Goal: Task Accomplishment & Management: Use online tool/utility

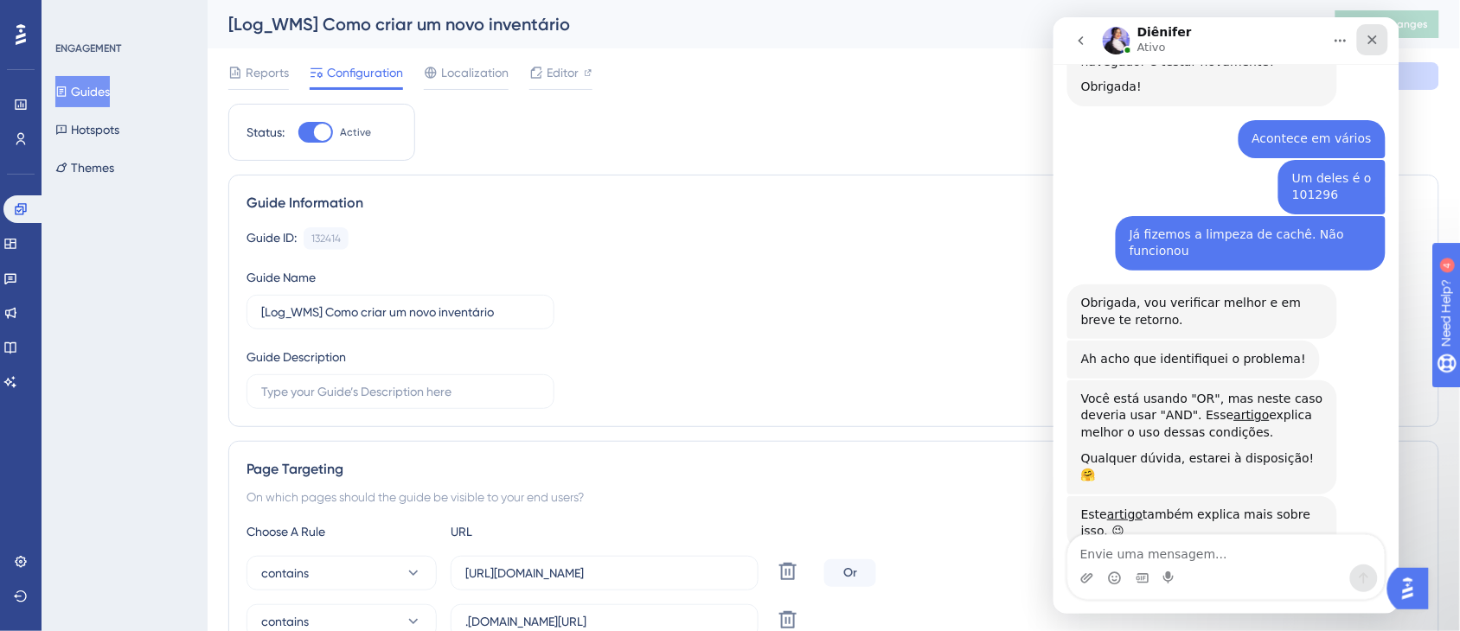
click at [1365, 35] on icon "Fechar" at bounding box center [1372, 39] width 14 height 14
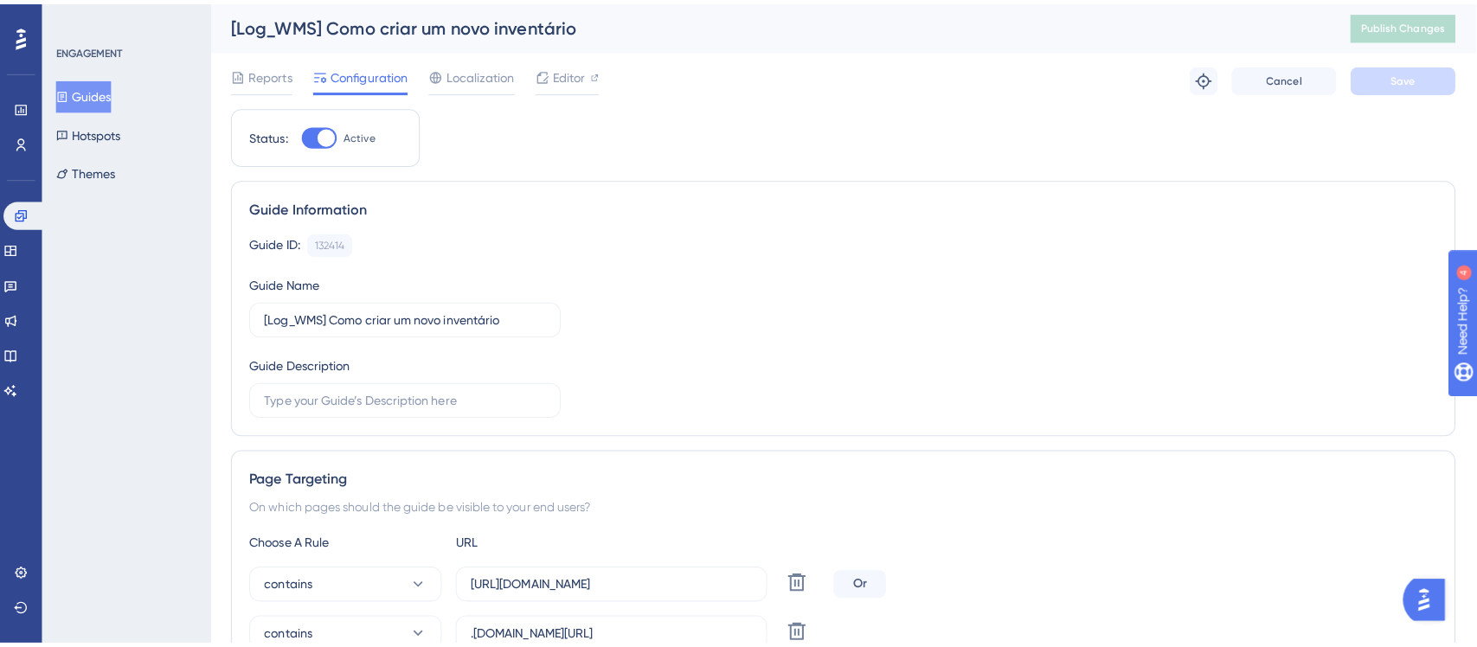
scroll to position [738, 0]
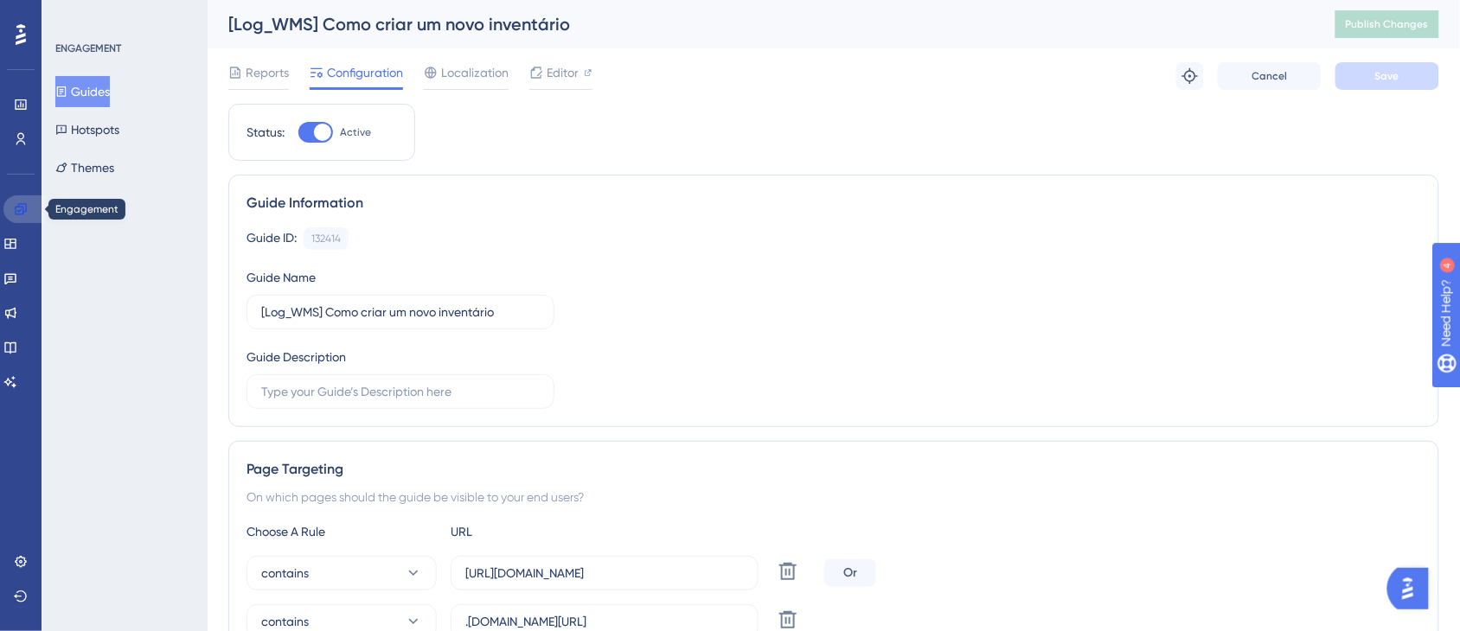
click at [10, 204] on link at bounding box center [24, 209] width 42 height 28
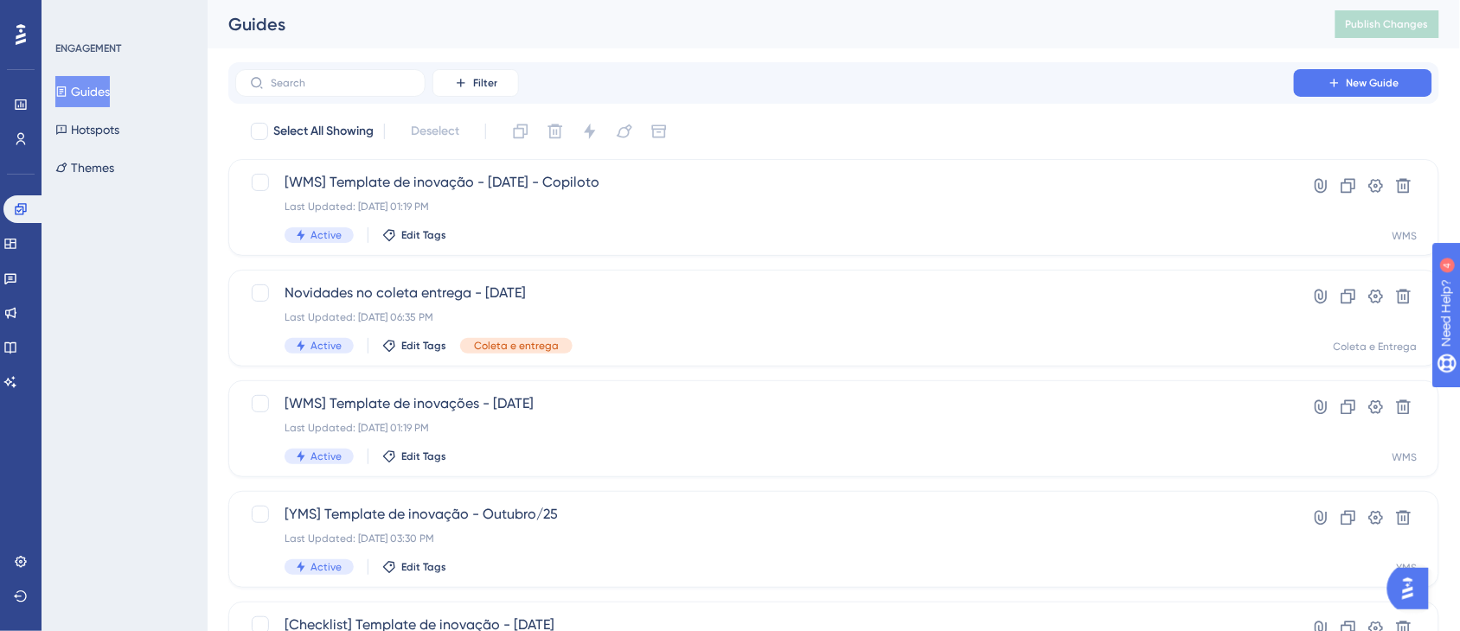
scroll to position [738, 0]
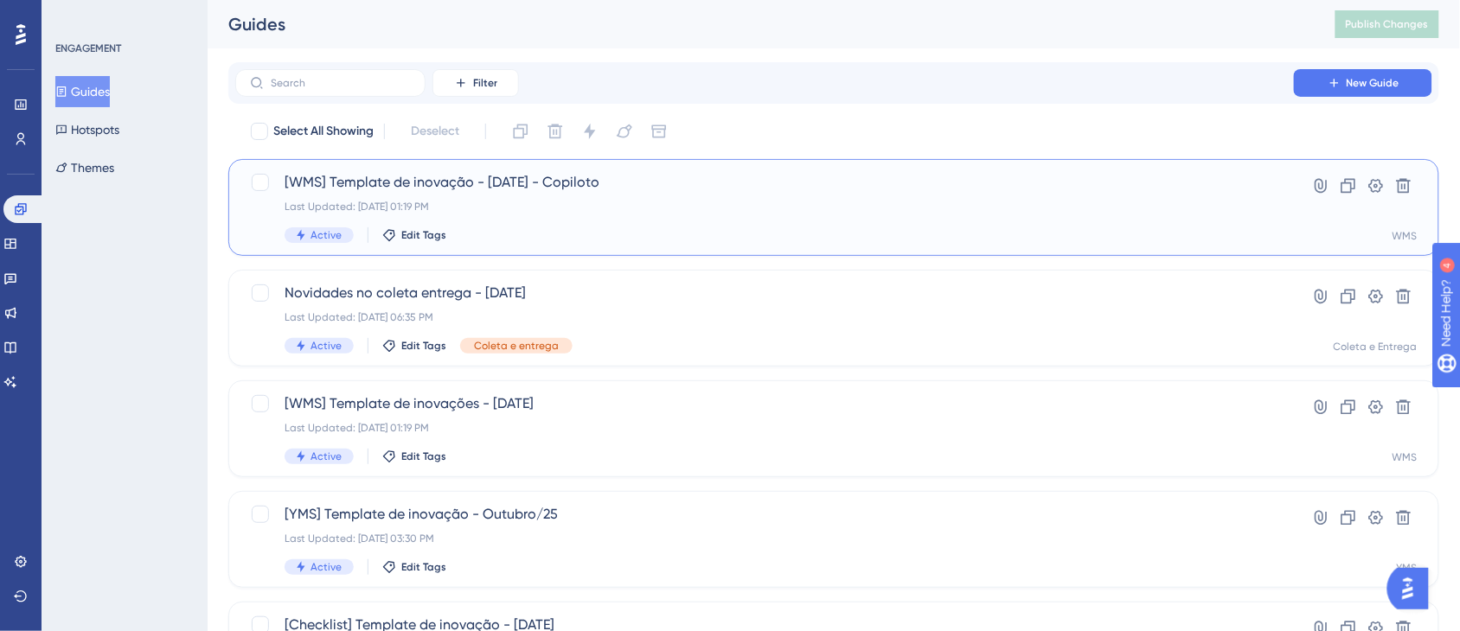
click at [571, 187] on span "[WMS] Template de inovação - [DATE] - Copiloto" at bounding box center [765, 182] width 960 height 21
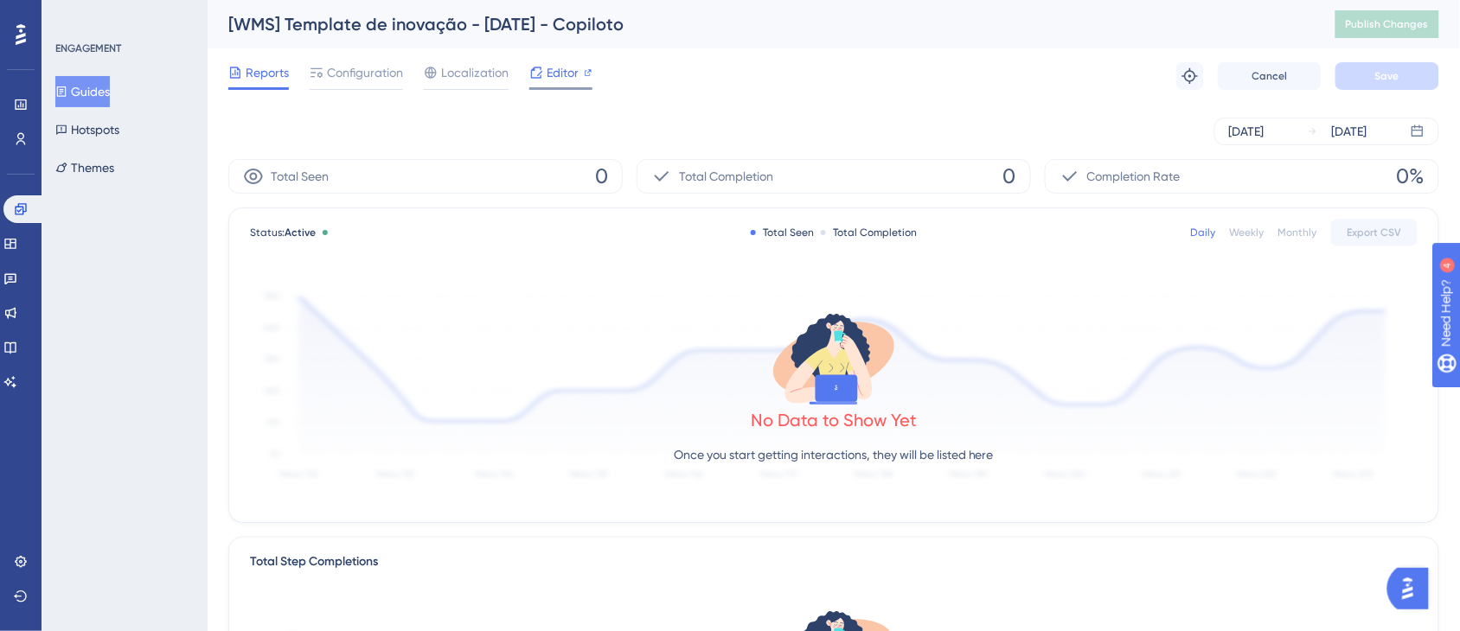
click at [547, 66] on span "Editor" at bounding box center [563, 72] width 32 height 21
click at [16, 247] on icon at bounding box center [9, 244] width 11 height 10
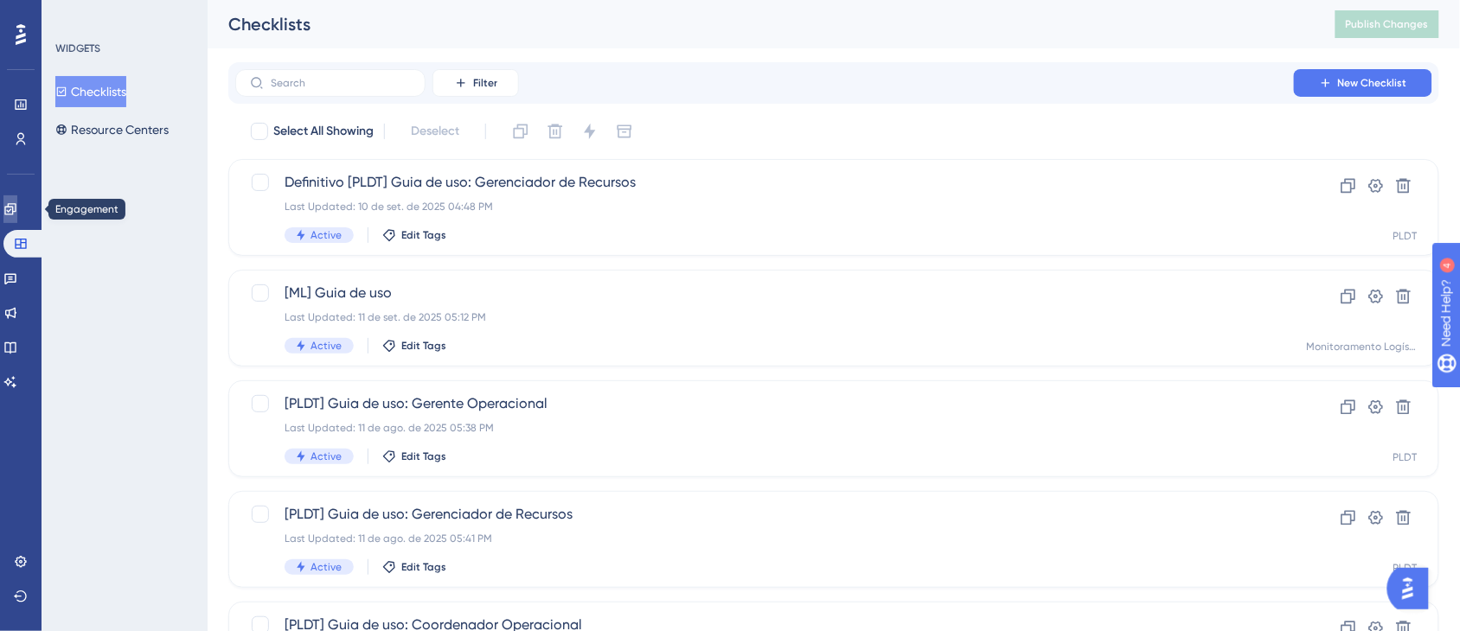
click at [10, 205] on link at bounding box center [10, 209] width 14 height 28
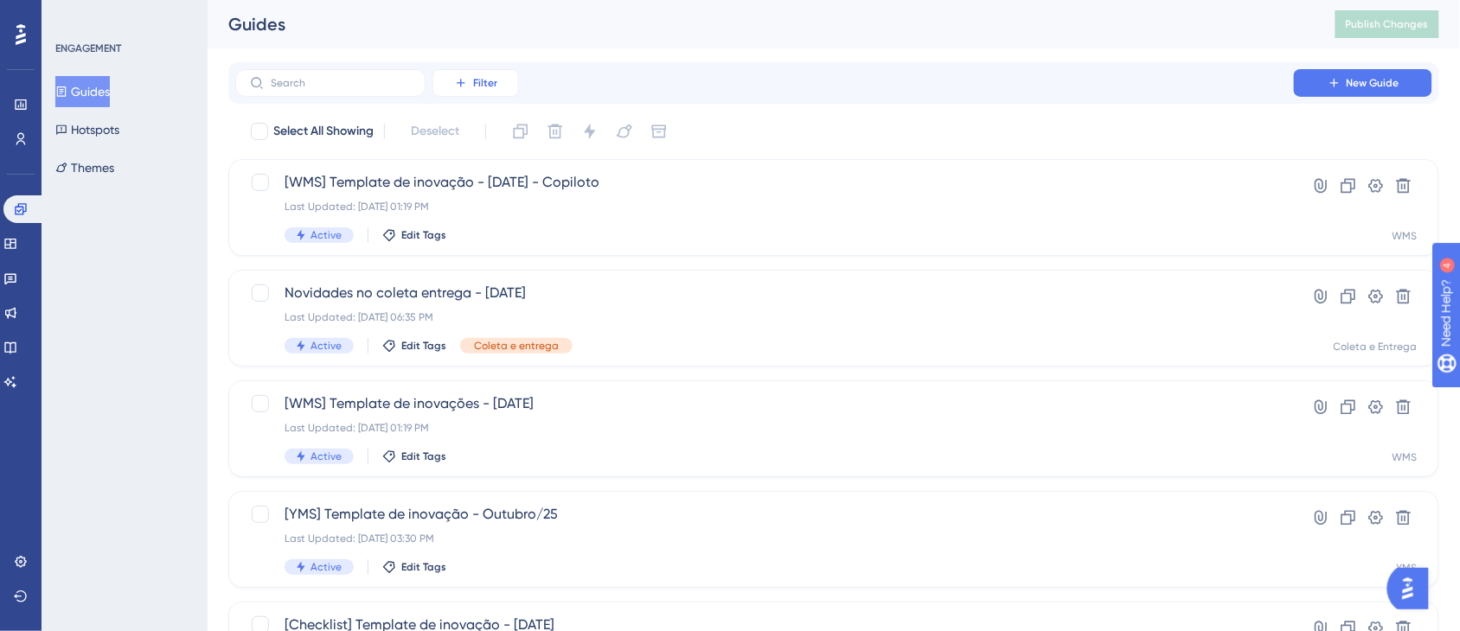
click at [495, 88] on span "Filter" at bounding box center [485, 83] width 24 height 14
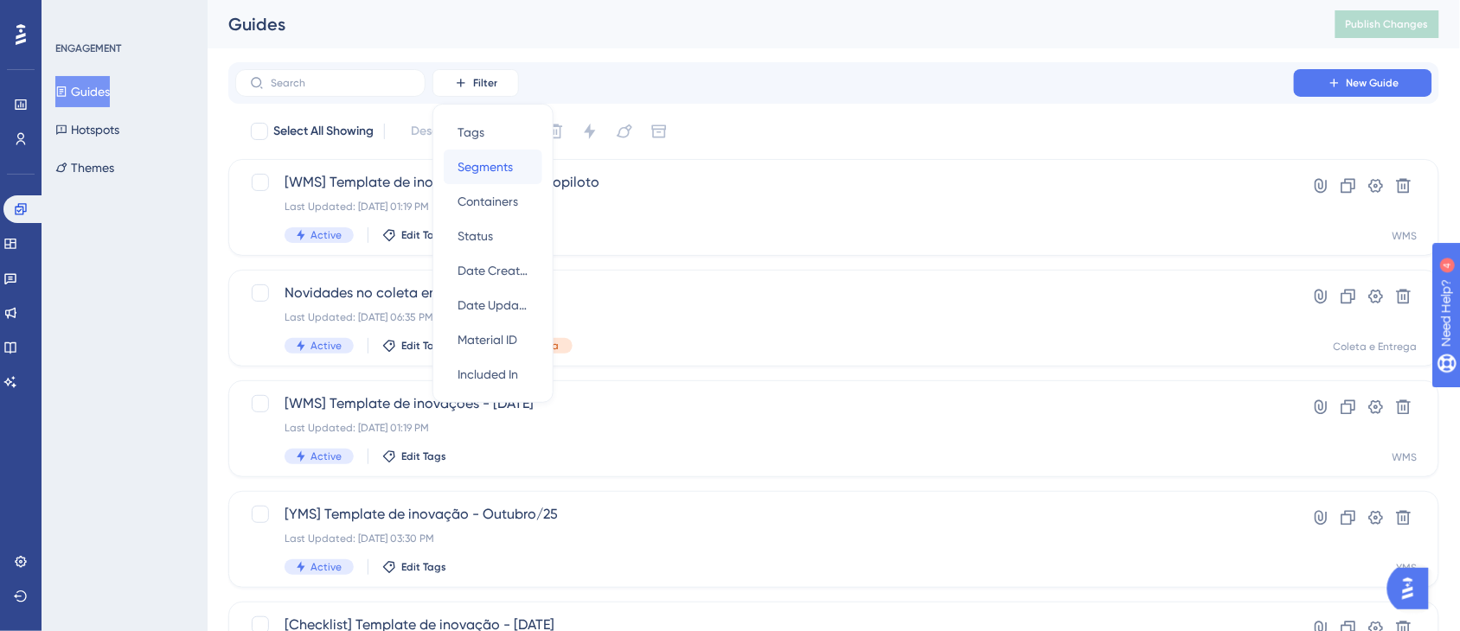
click at [506, 183] on div "Segments Segments" at bounding box center [493, 167] width 71 height 35
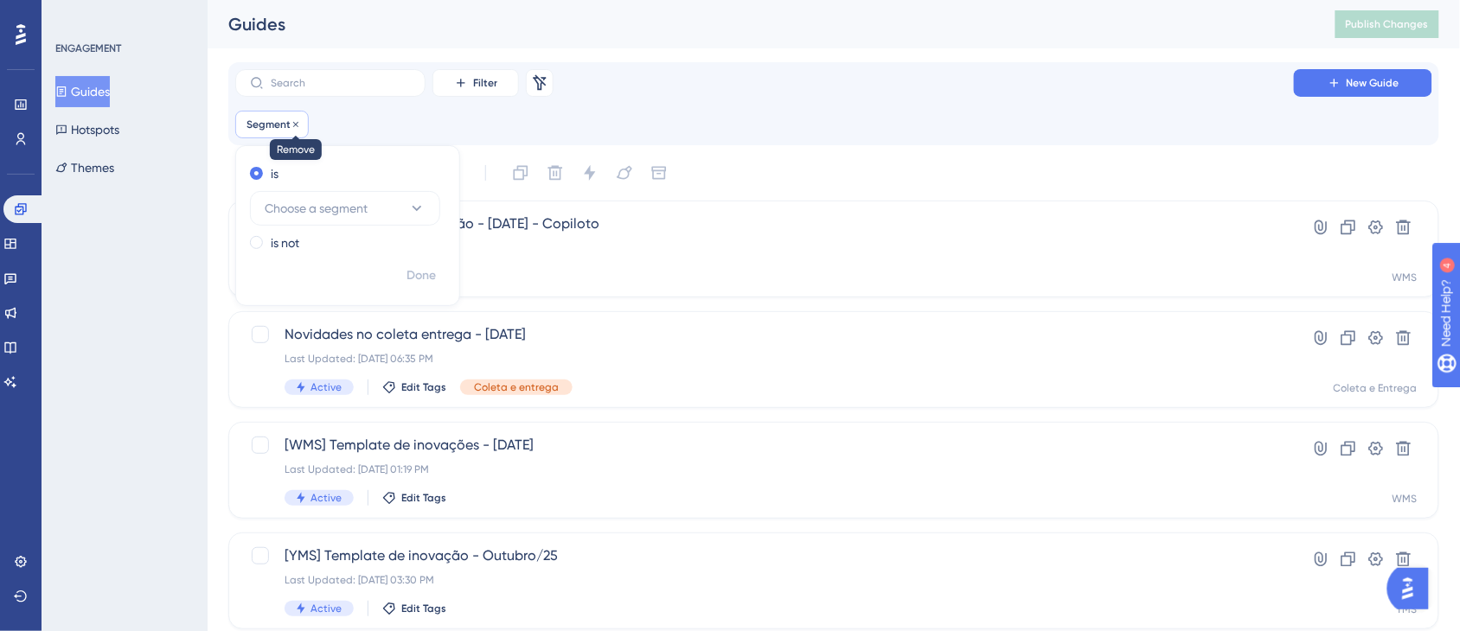
click at [291, 119] on icon at bounding box center [296, 124] width 10 height 10
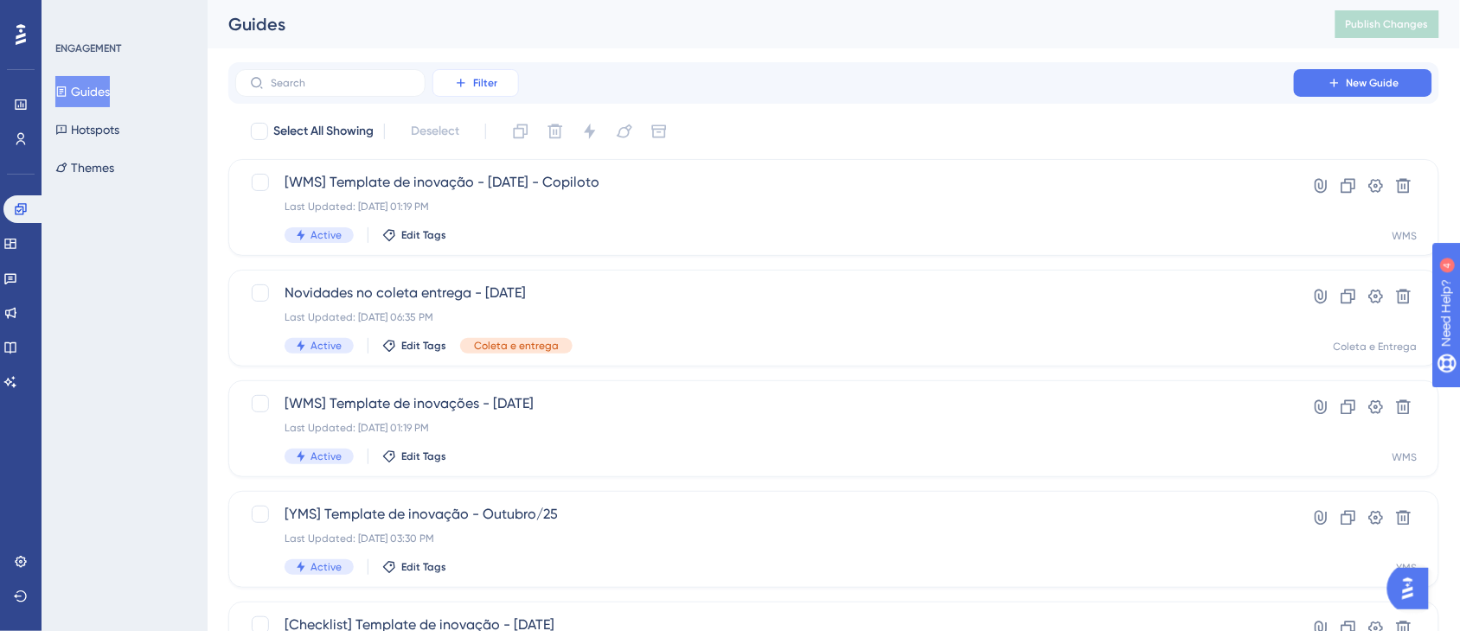
click at [477, 88] on span "Filter" at bounding box center [485, 83] width 24 height 14
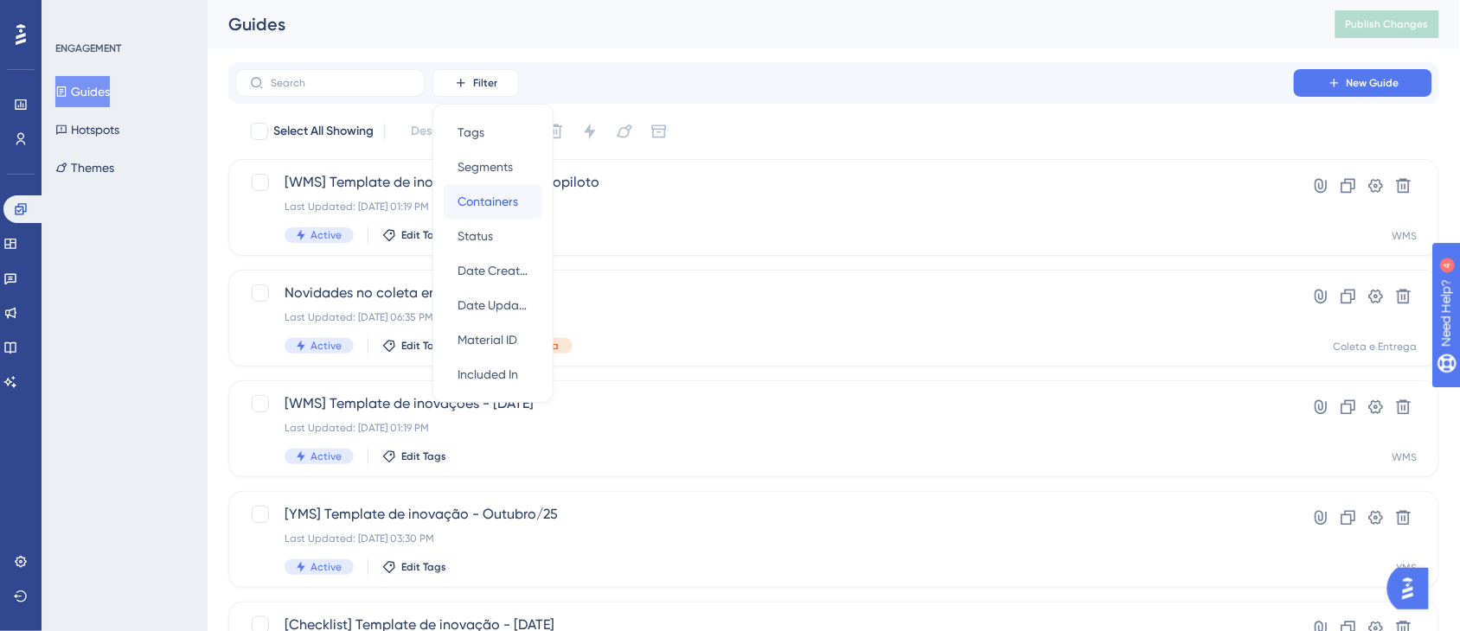
click at [502, 206] on span "Containers" at bounding box center [488, 201] width 61 height 21
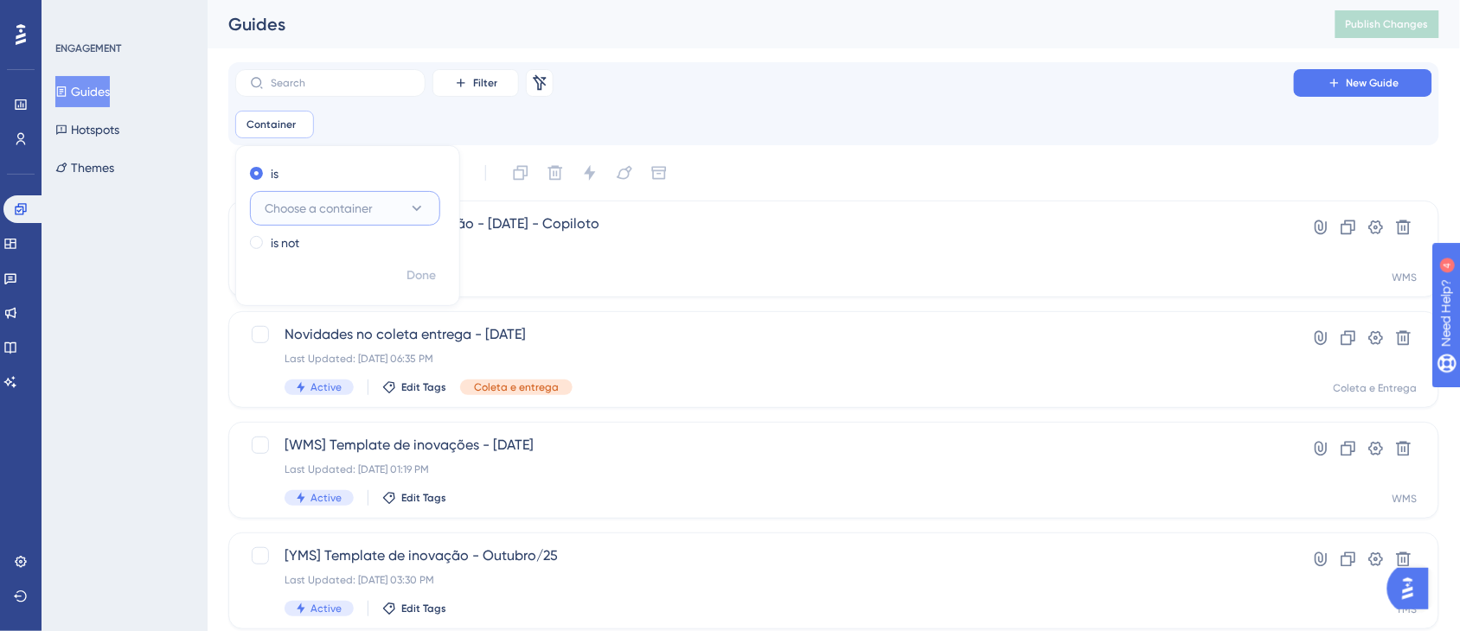
click at [430, 202] on button "Choose a container" at bounding box center [345, 208] width 190 height 35
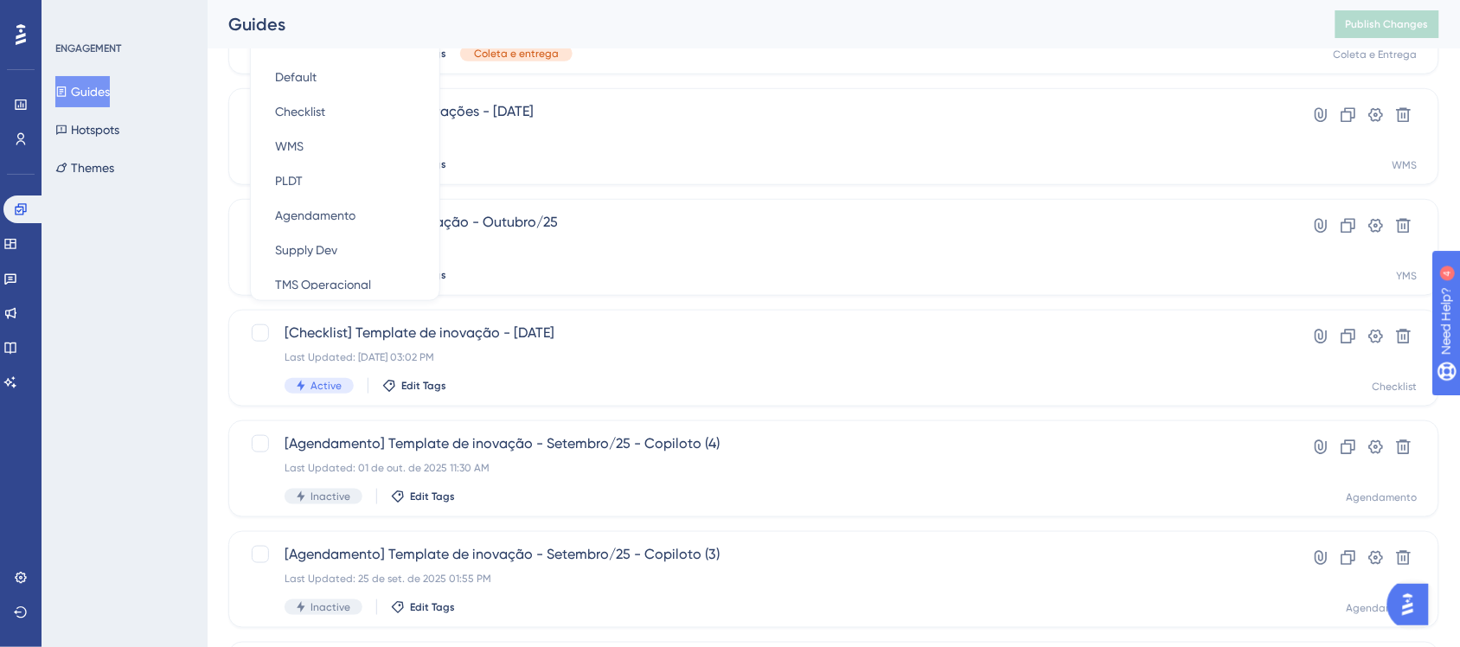
scroll to position [56, 0]
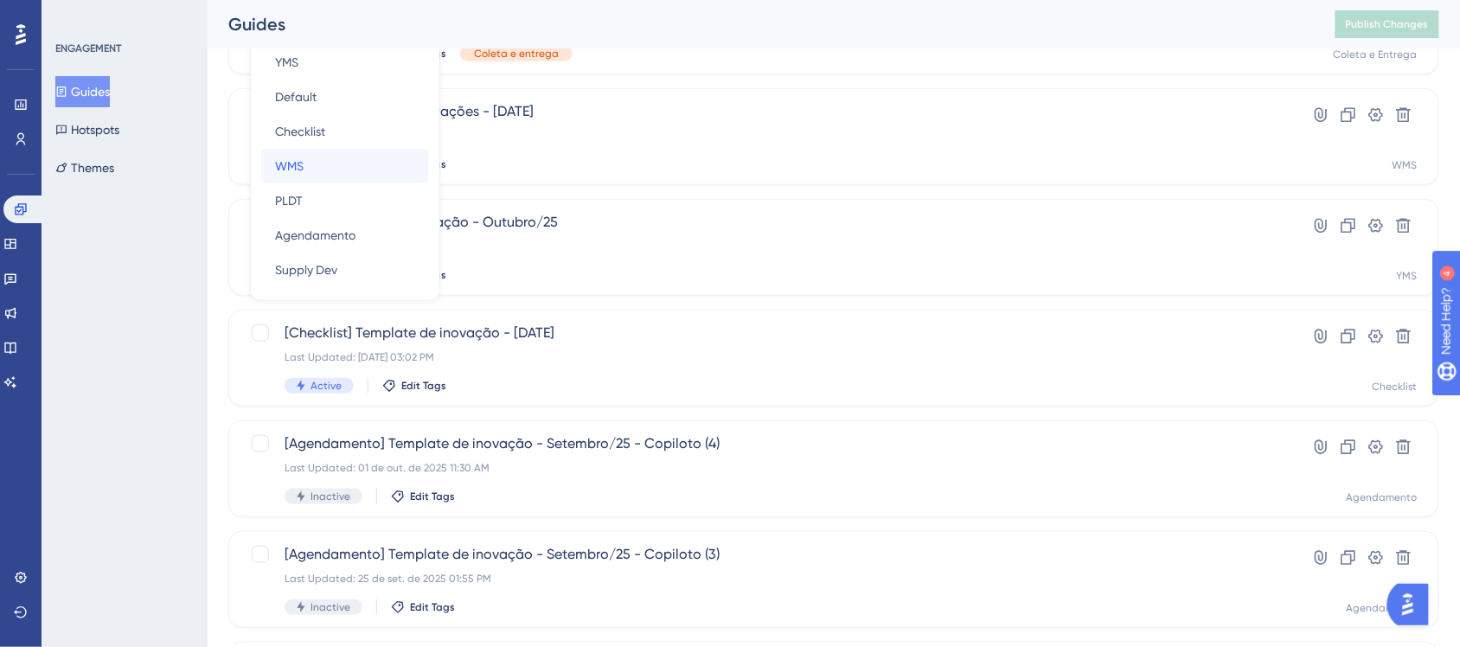
click at [340, 180] on div "WMS WMS" at bounding box center [345, 166] width 140 height 35
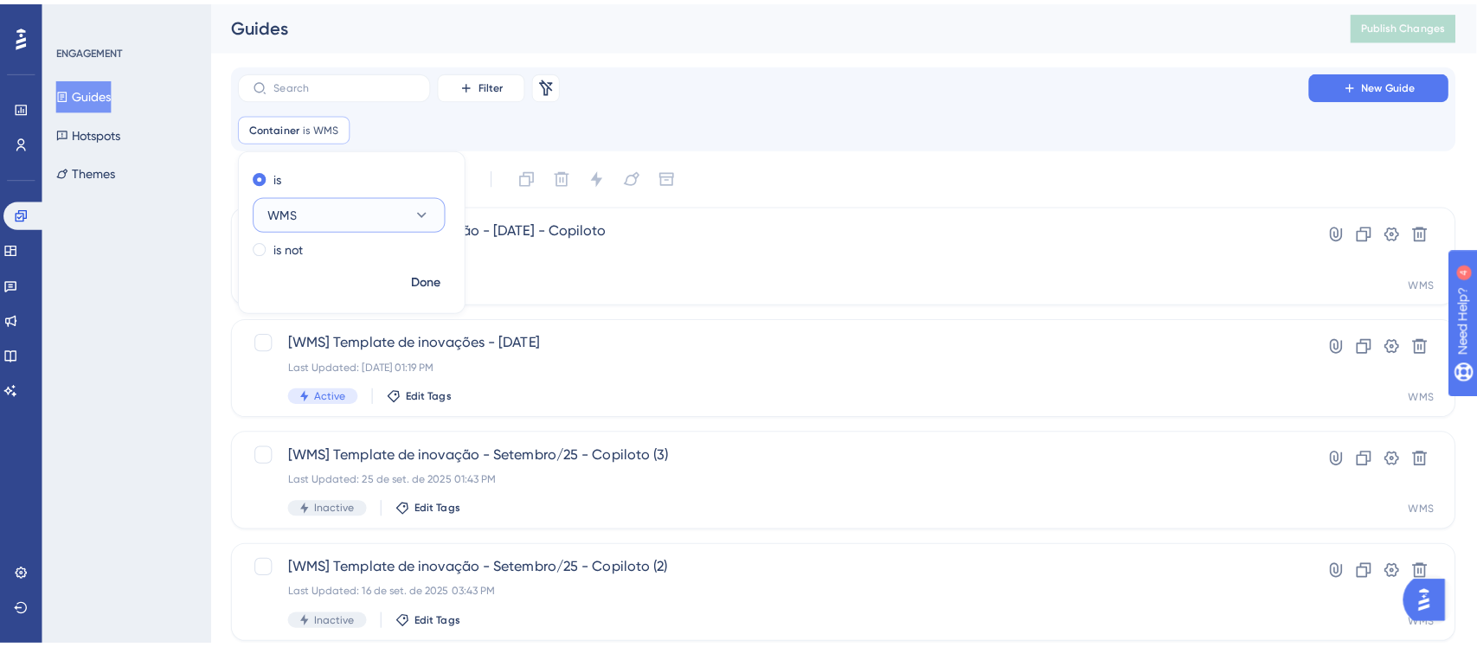
scroll to position [738, 0]
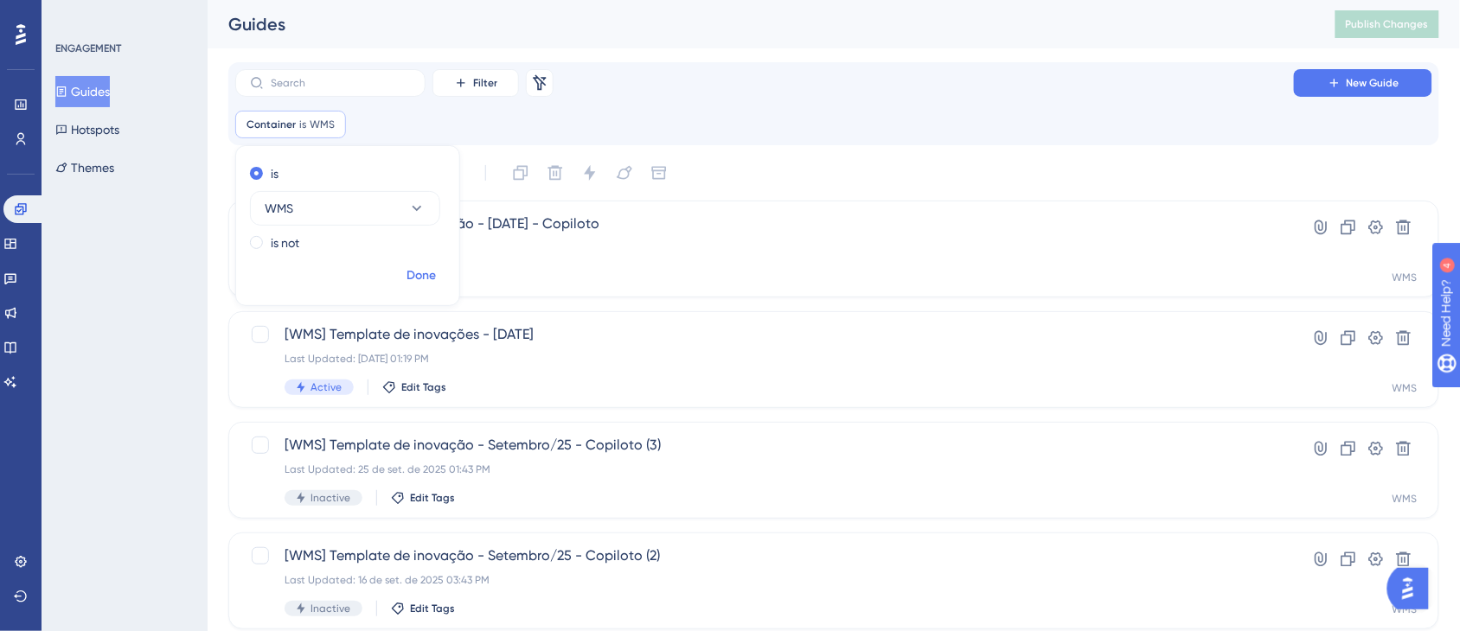
click at [421, 272] on span "Done" at bounding box center [421, 276] width 29 height 21
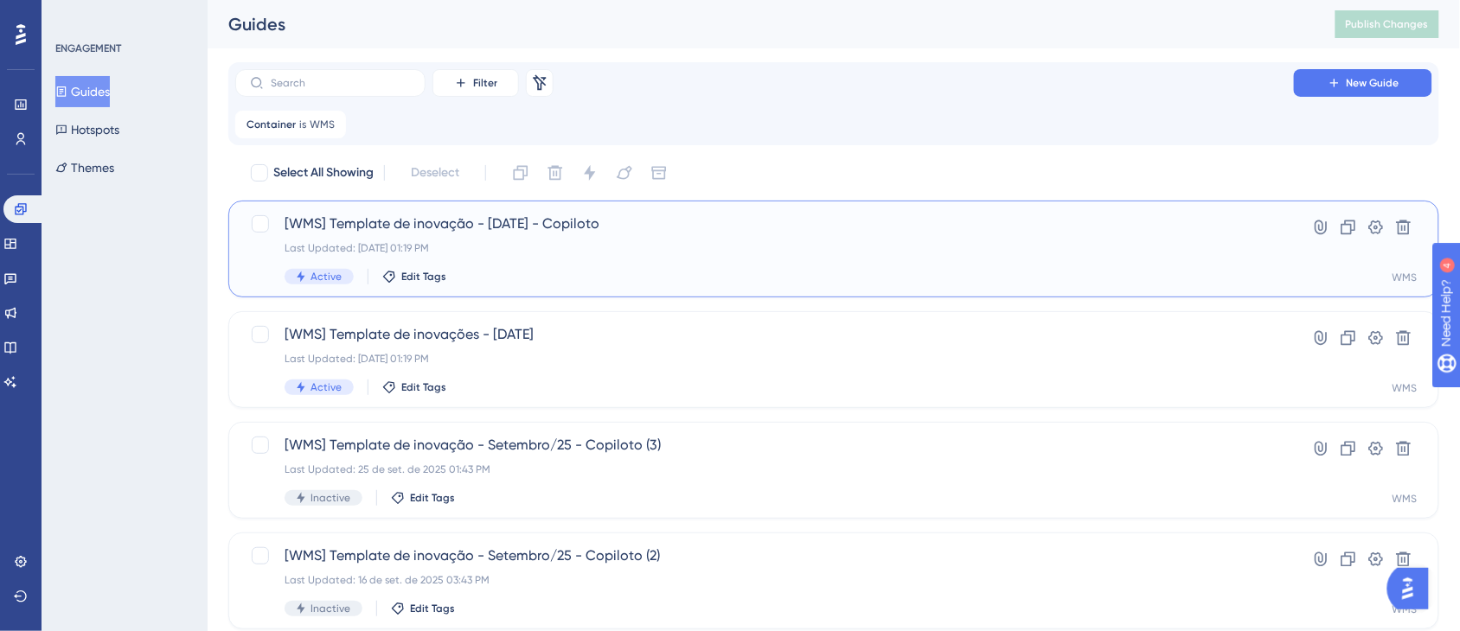
click at [683, 243] on div "Last Updated: 09 de out. de 2025 01:19 PM" at bounding box center [765, 248] width 960 height 14
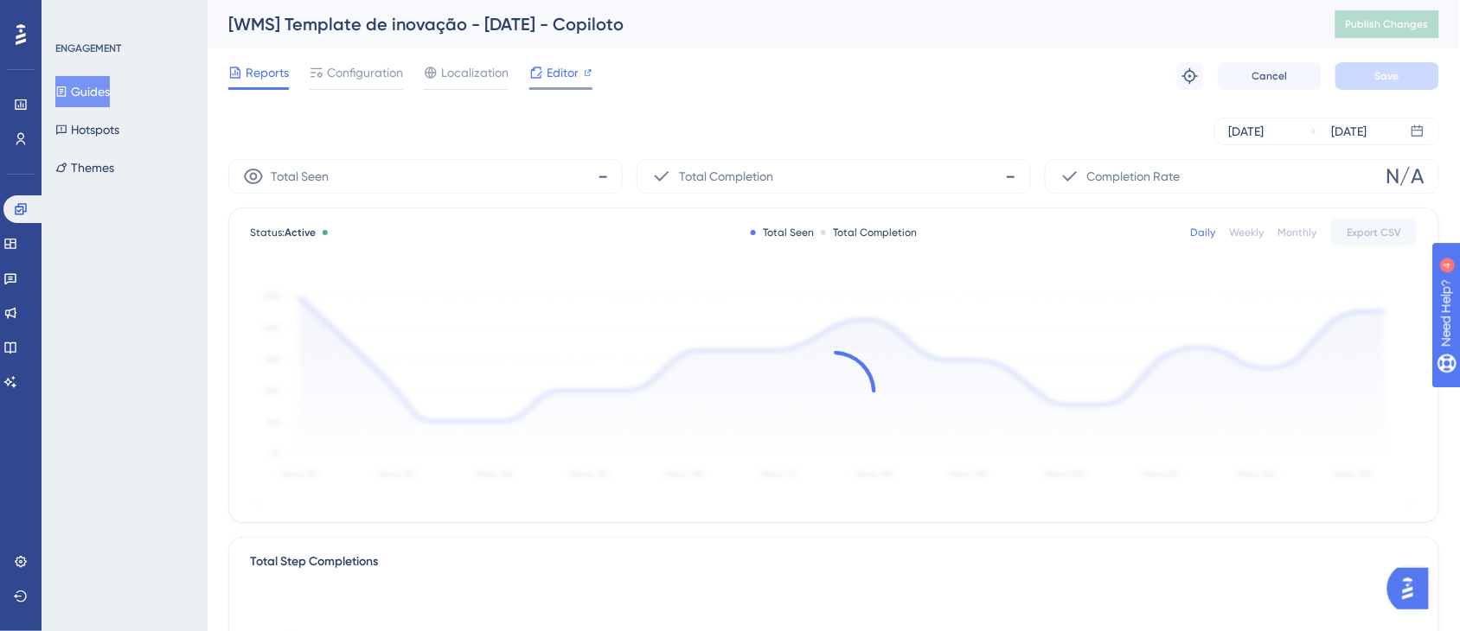
click at [561, 71] on span "Editor" at bounding box center [563, 72] width 32 height 21
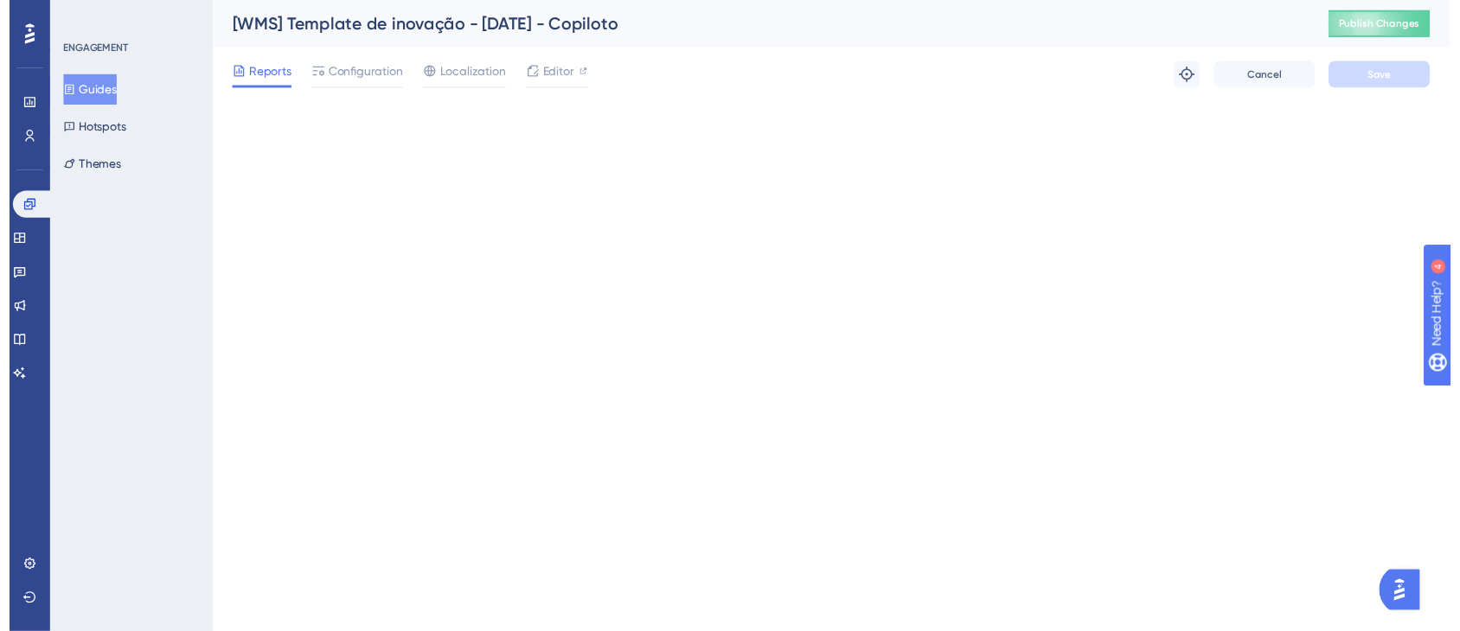
scroll to position [727, 0]
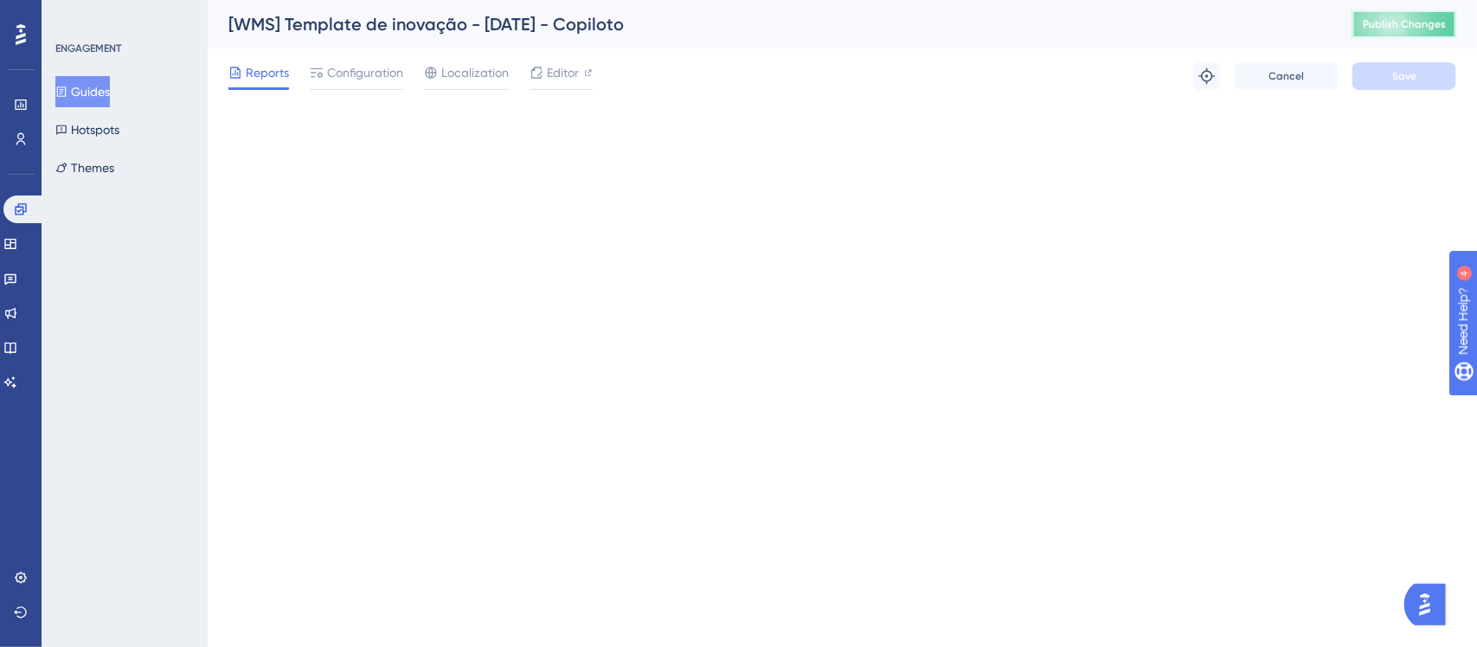
click at [1404, 19] on span "Publish Changes" at bounding box center [1403, 24] width 83 height 14
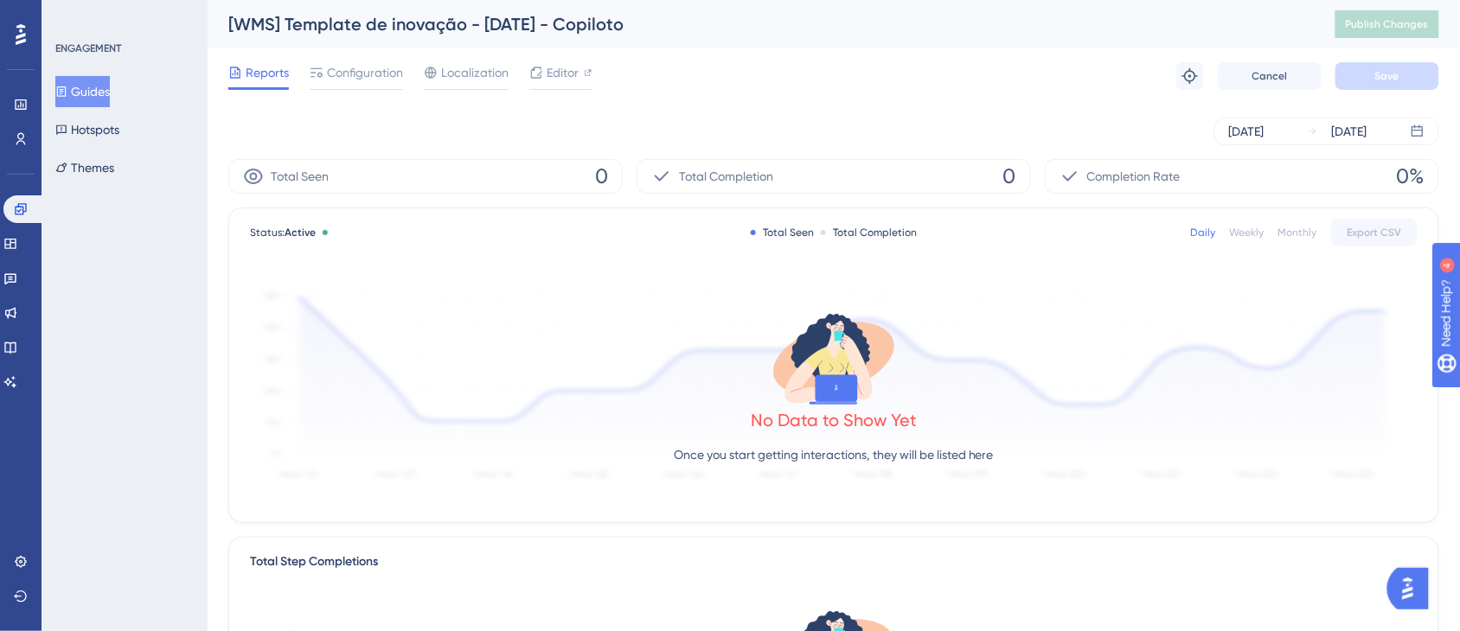
scroll to position [738, 0]
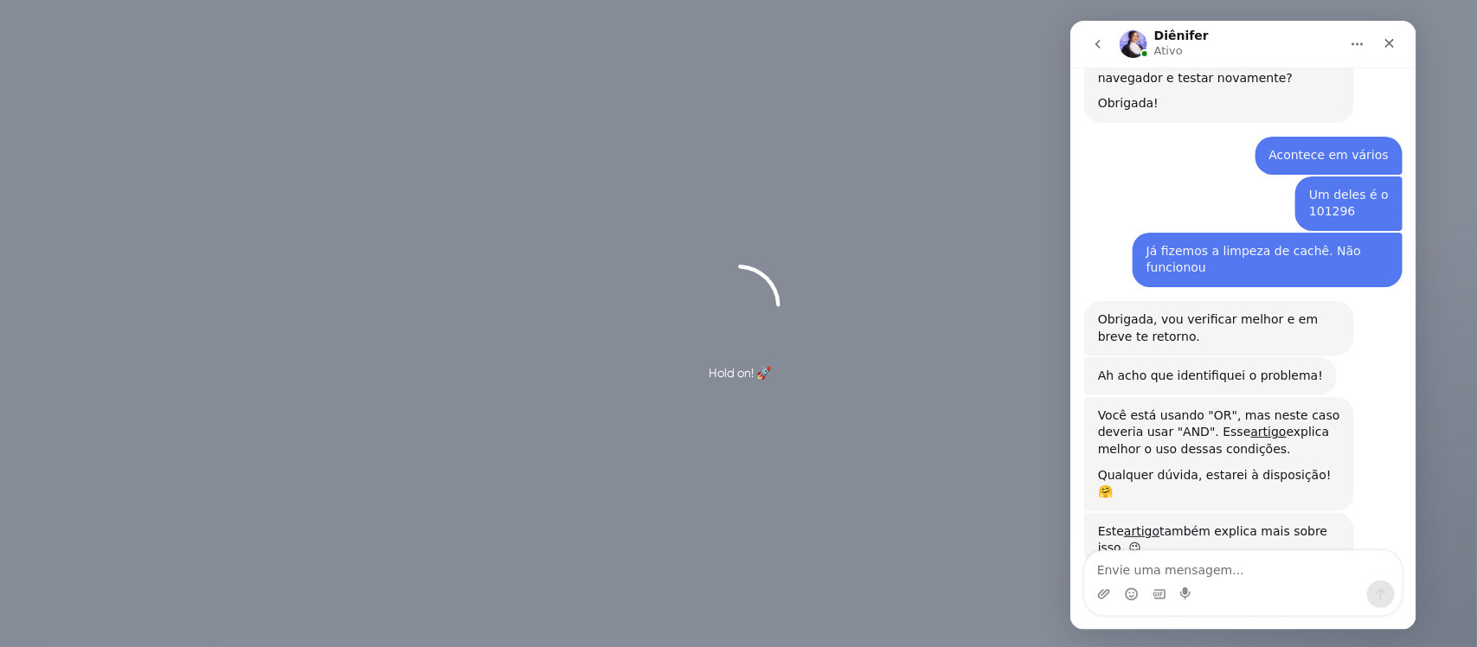
scroll to position [727, 0]
